Goal: Information Seeking & Learning: Learn about a topic

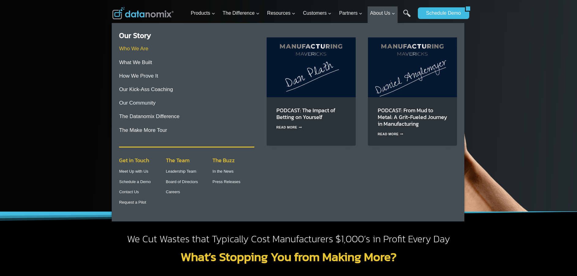
click at [132, 47] on link "Who We Are" at bounding box center [133, 49] width 29 height 6
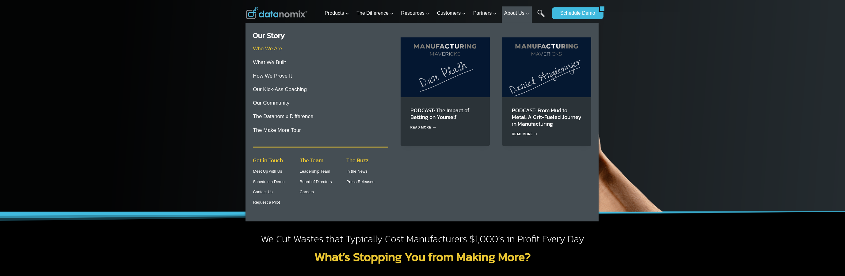
click at [267, 47] on link "Who We Are" at bounding box center [267, 49] width 29 height 6
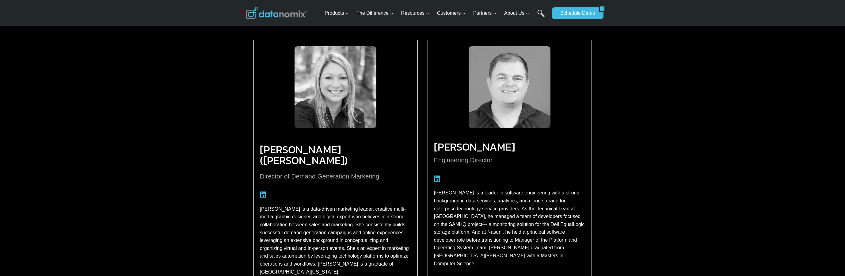
scroll to position [858, 0]
